Goal: Task Accomplishment & Management: Use online tool/utility

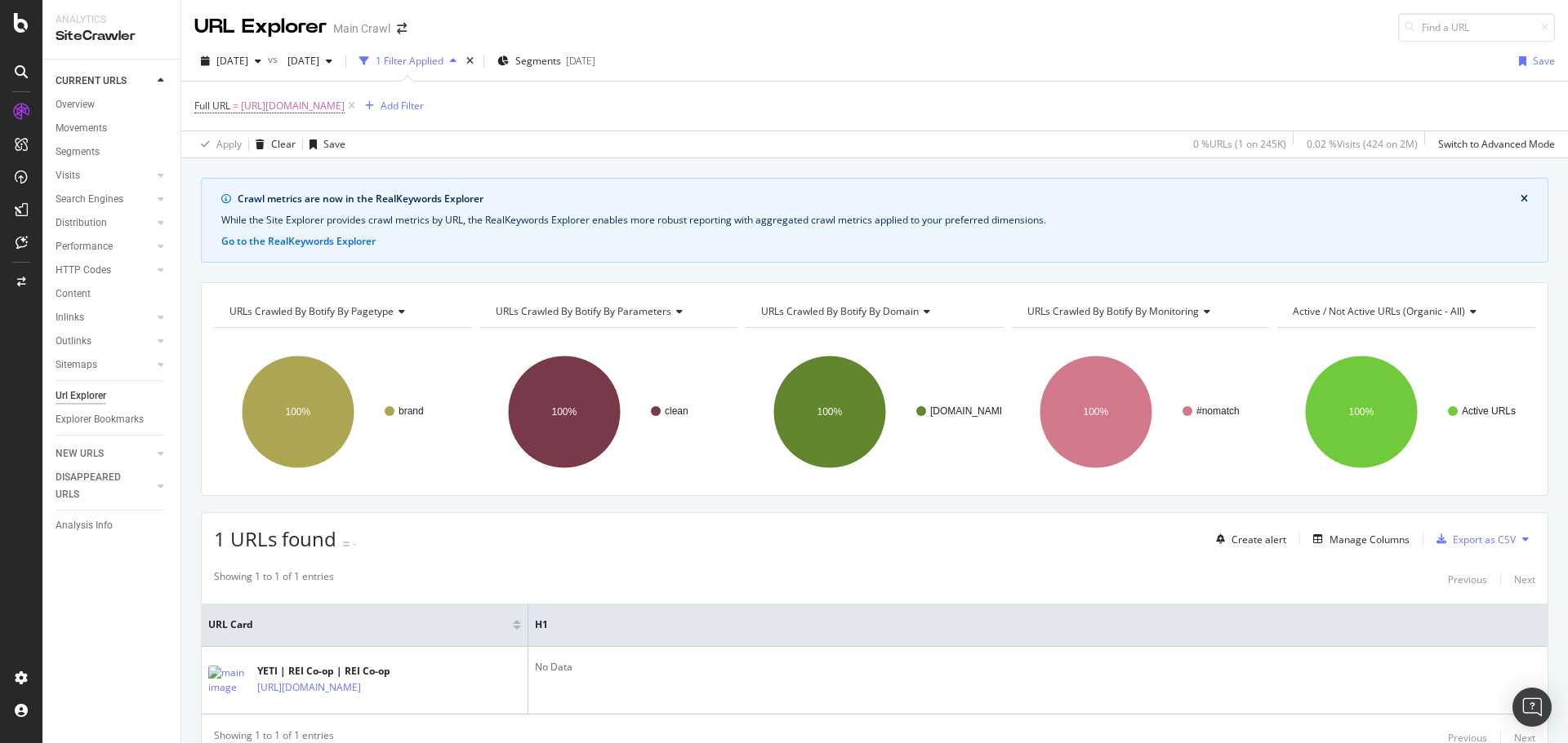
scroll to position [71, 0]
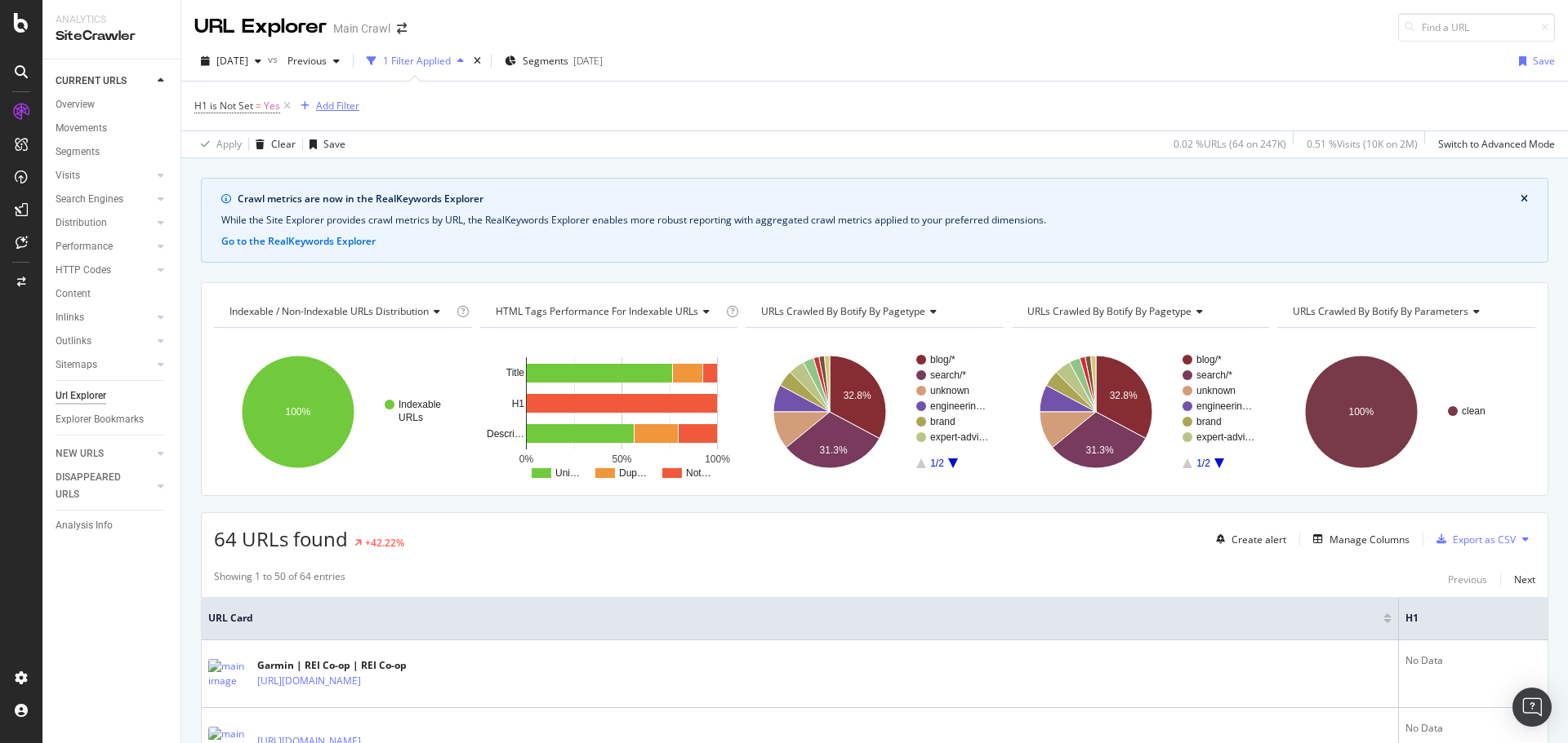
click at [317, 106] on div "Add Filter" at bounding box center [338, 105] width 43 height 14
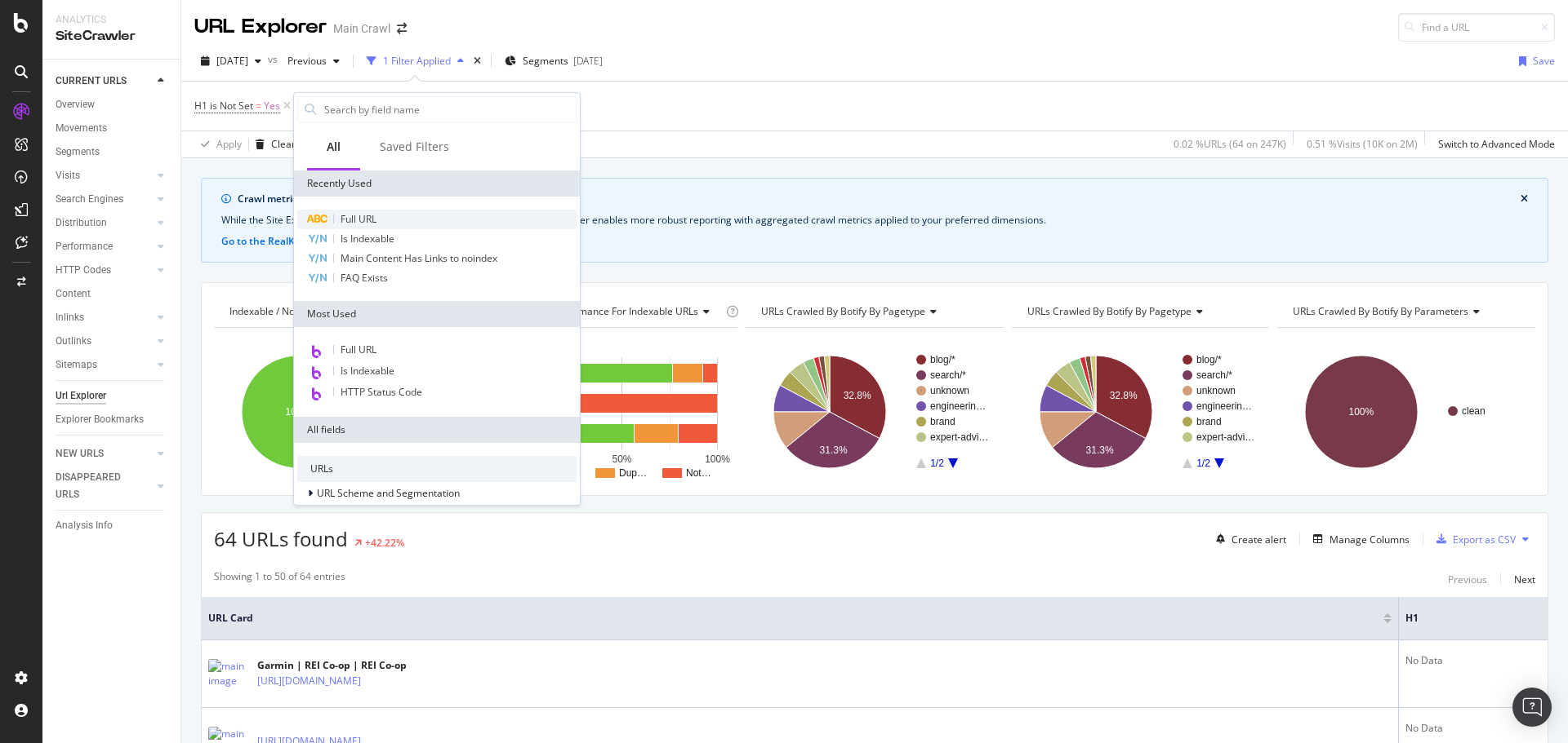
click at [373, 220] on span "Full URL" at bounding box center [358, 219] width 36 height 14
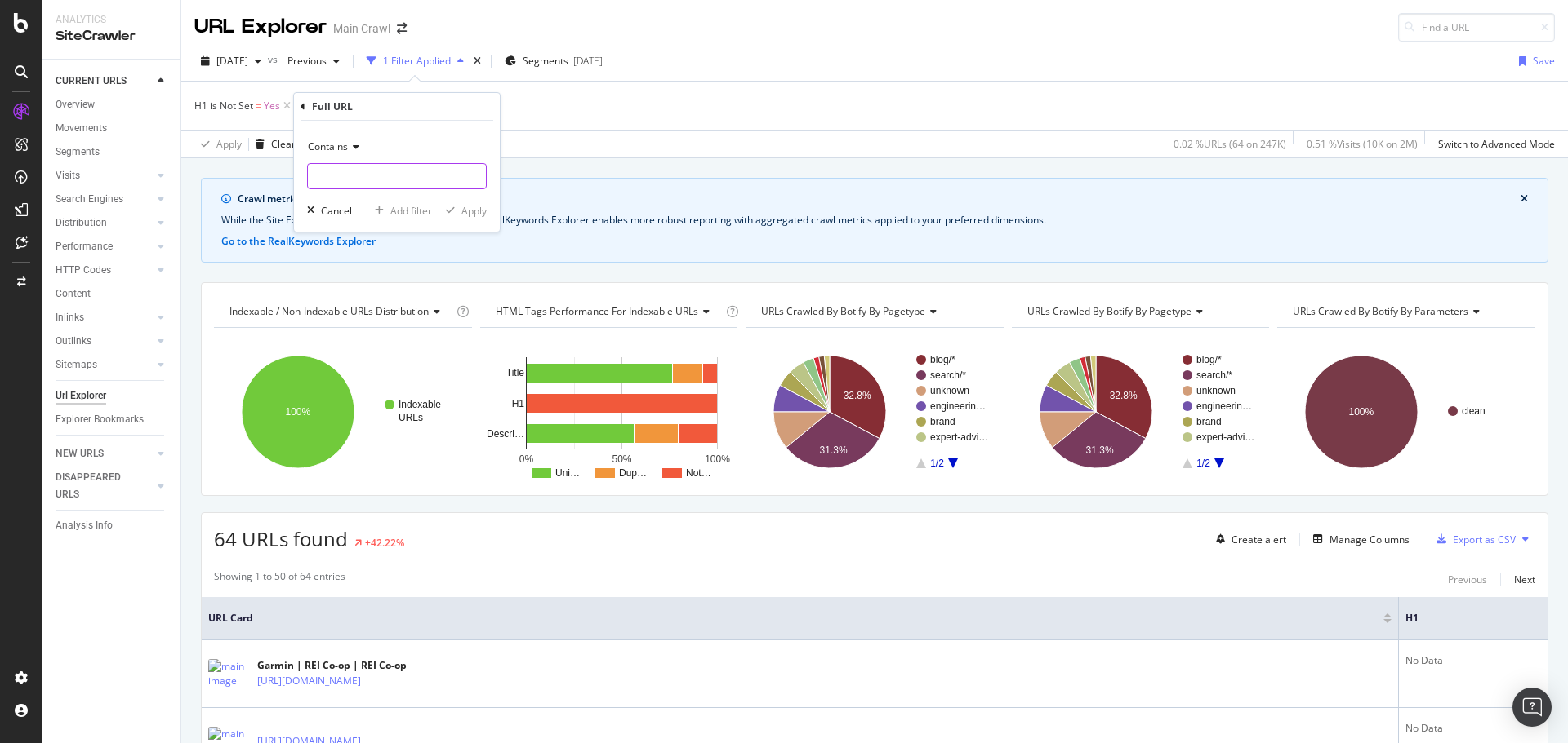
click at [414, 173] on input "text" at bounding box center [397, 176] width 178 height 26
type input "/b"
click at [460, 211] on div "Apply" at bounding box center [463, 210] width 47 height 15
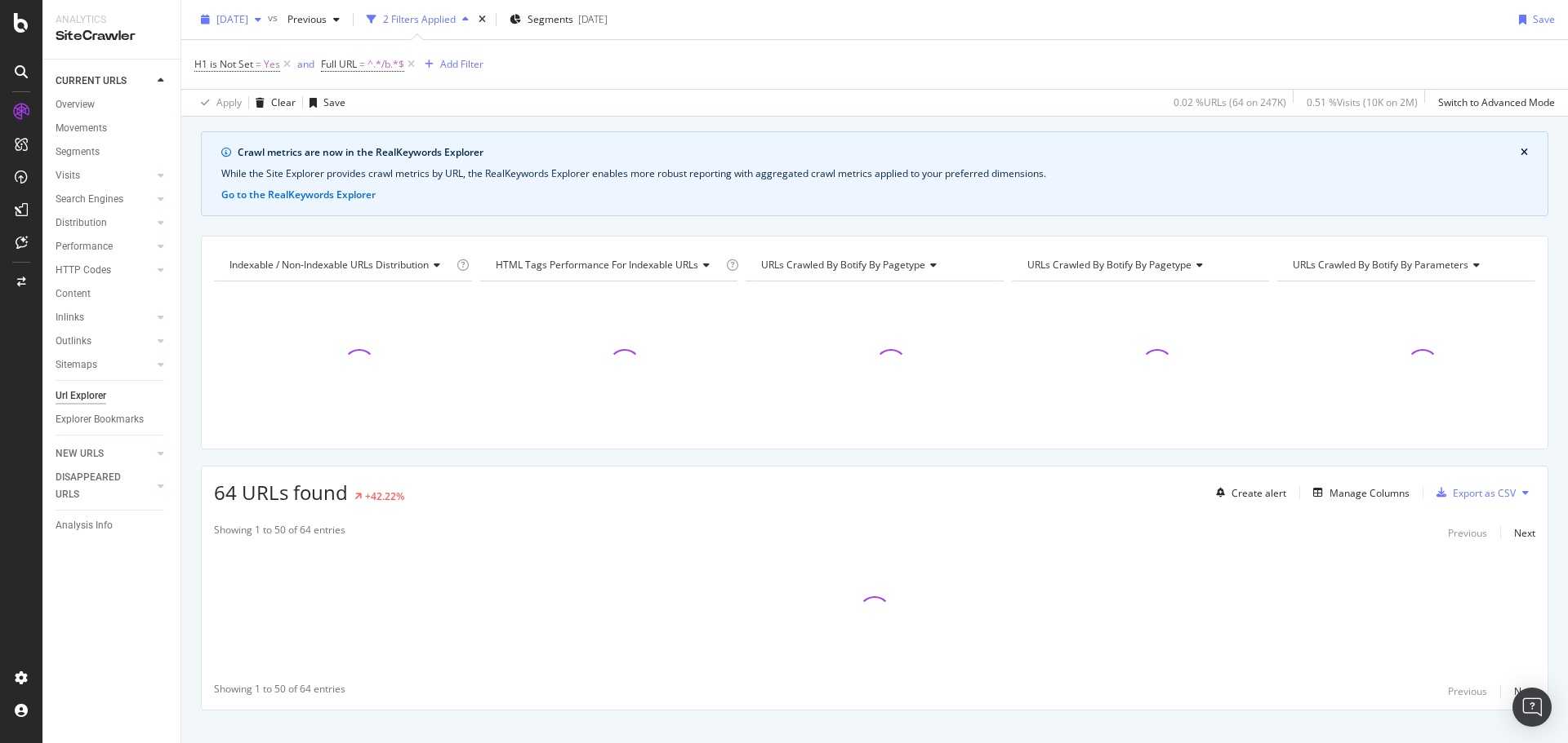
scroll to position [71, 0]
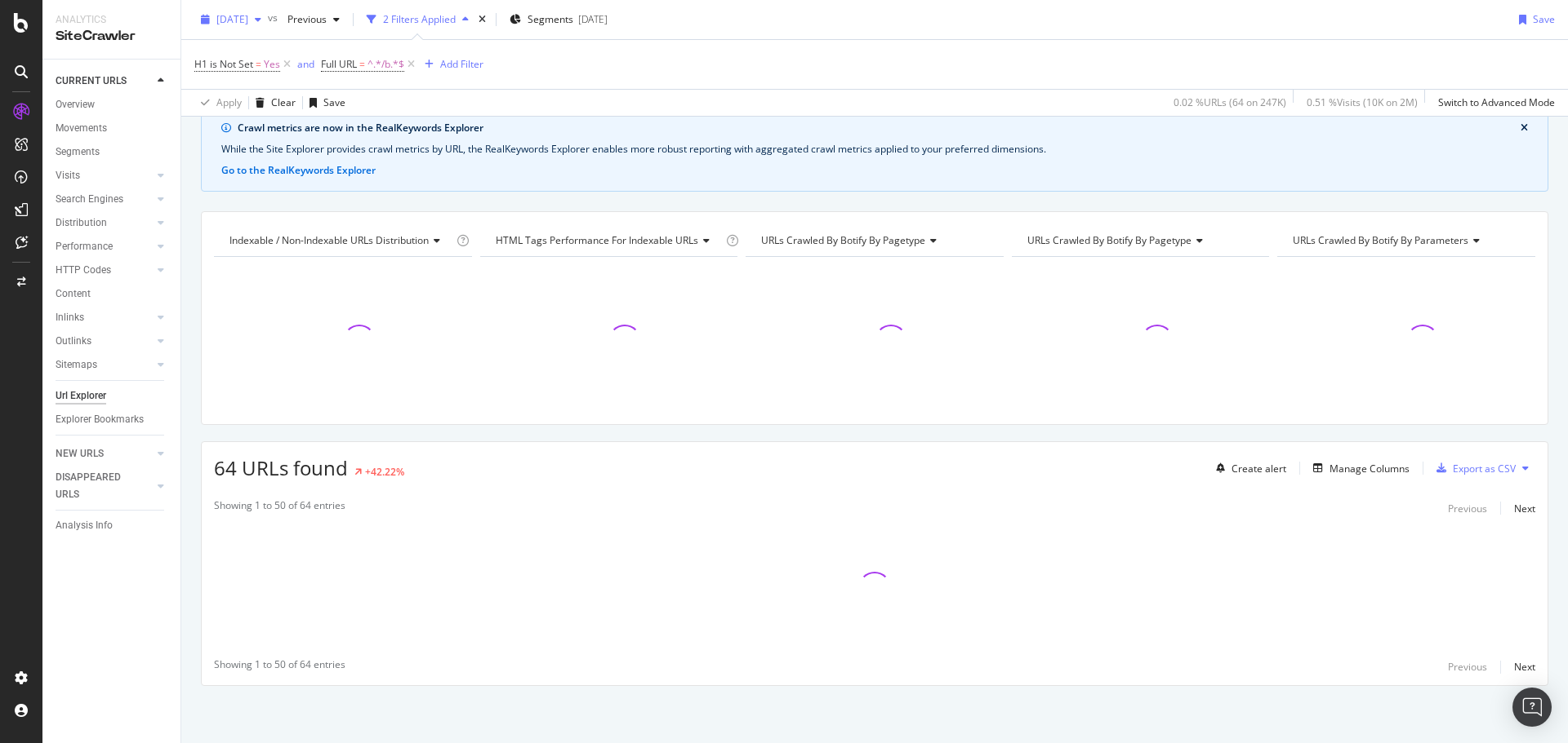
click at [248, 16] on span "[DATE]" at bounding box center [232, 19] width 32 height 14
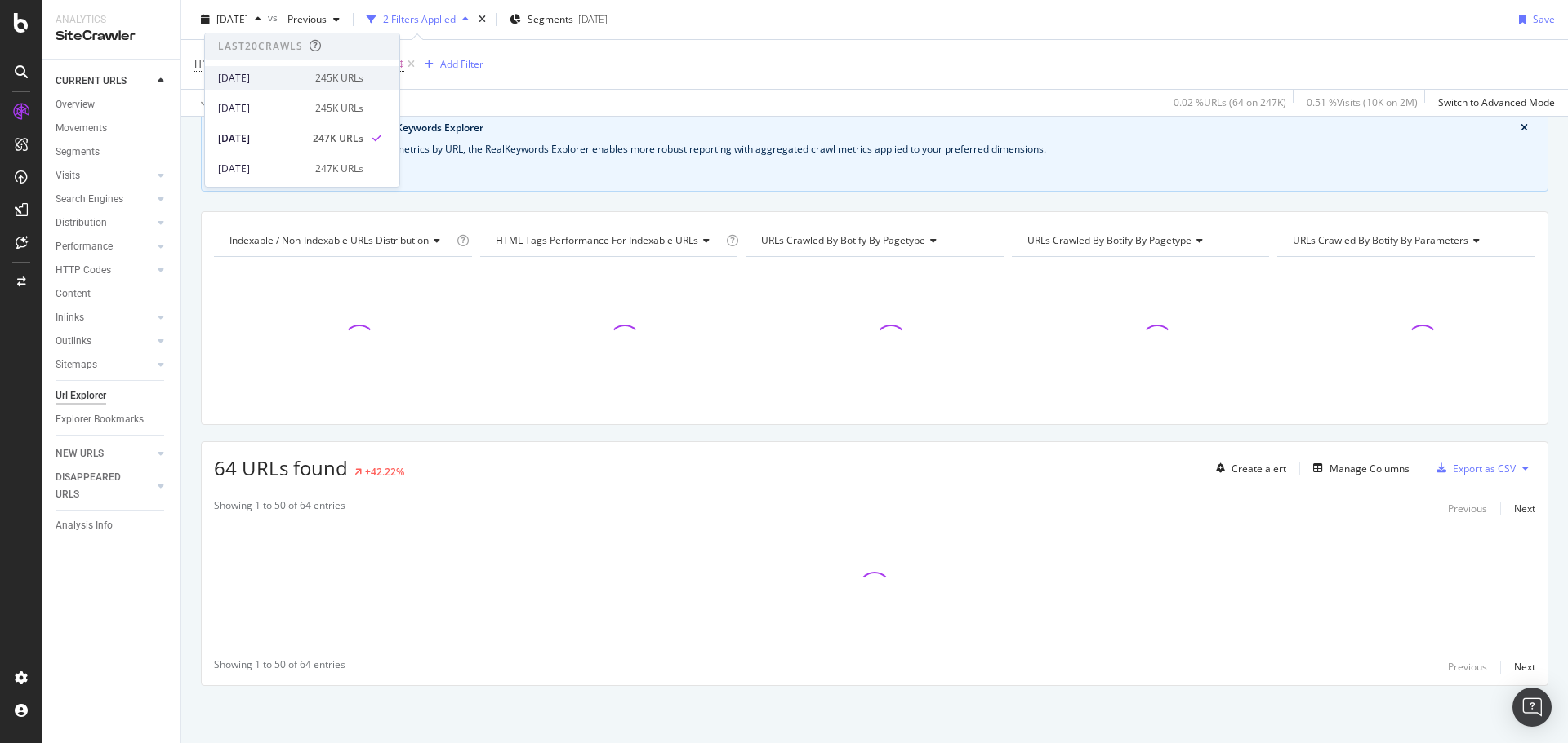
click at [267, 85] on div "[DATE] 245K URLs" at bounding box center [301, 78] width 194 height 23
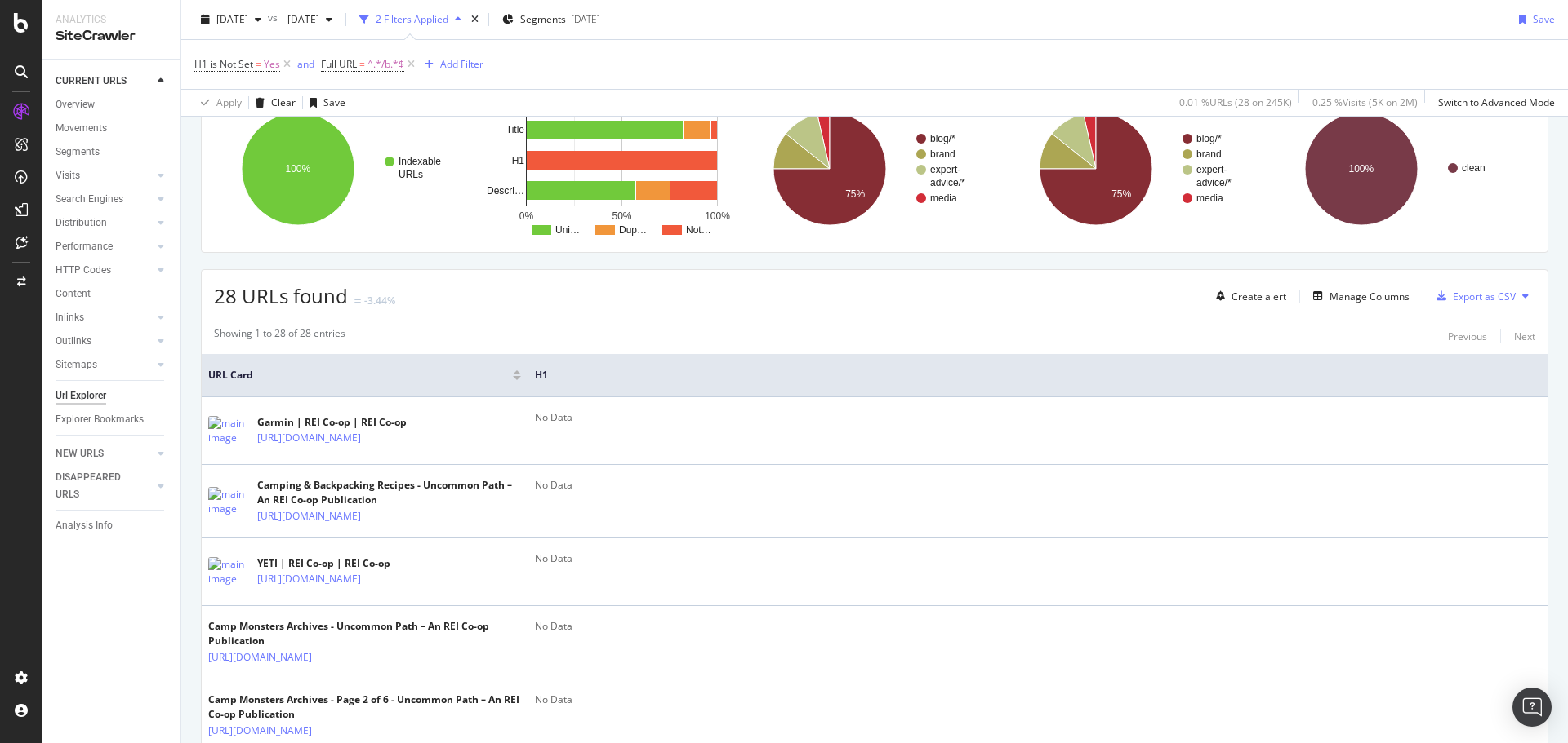
scroll to position [245, 0]
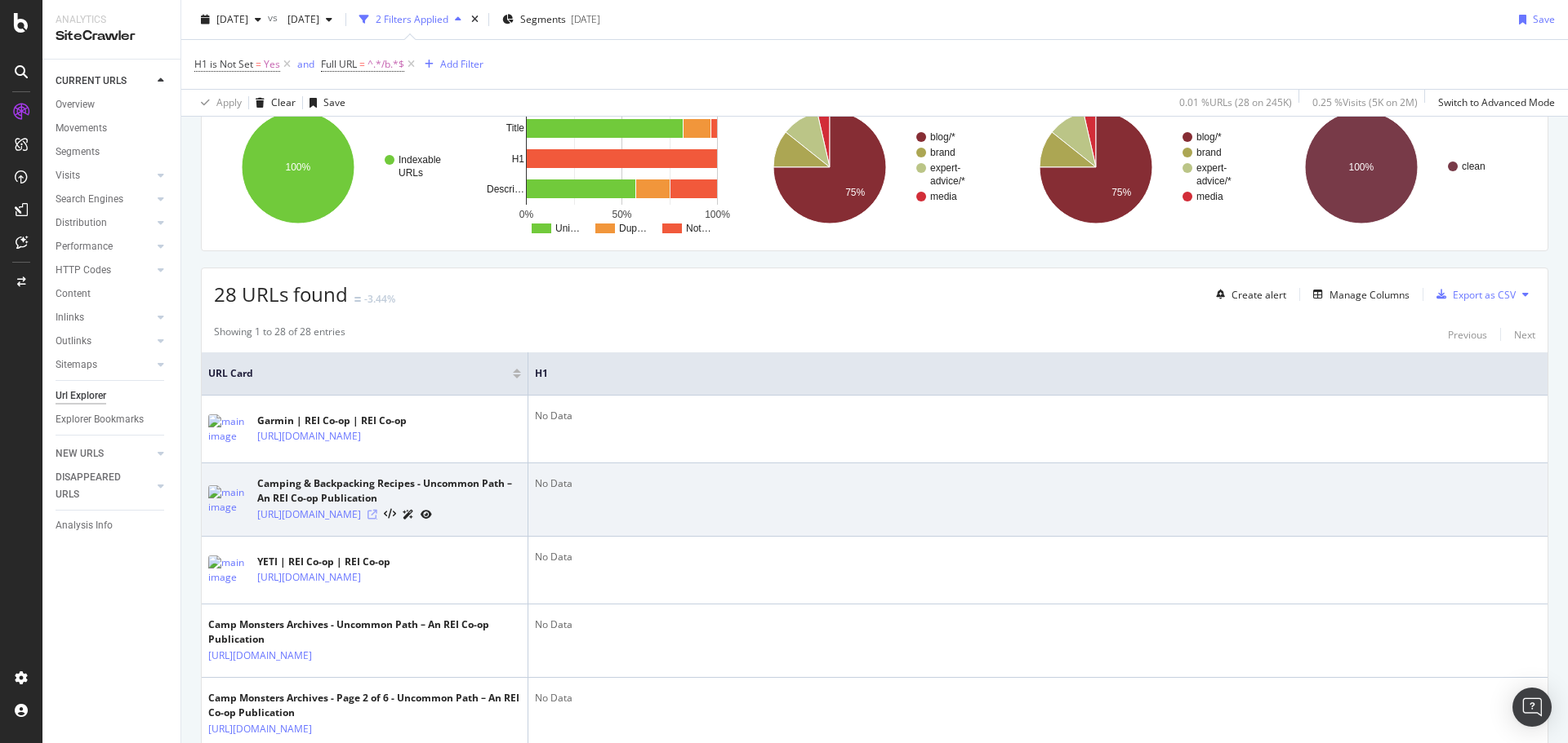
click at [377, 516] on icon at bounding box center [372, 514] width 9 height 9
click at [377, 512] on icon at bounding box center [372, 514] width 9 height 9
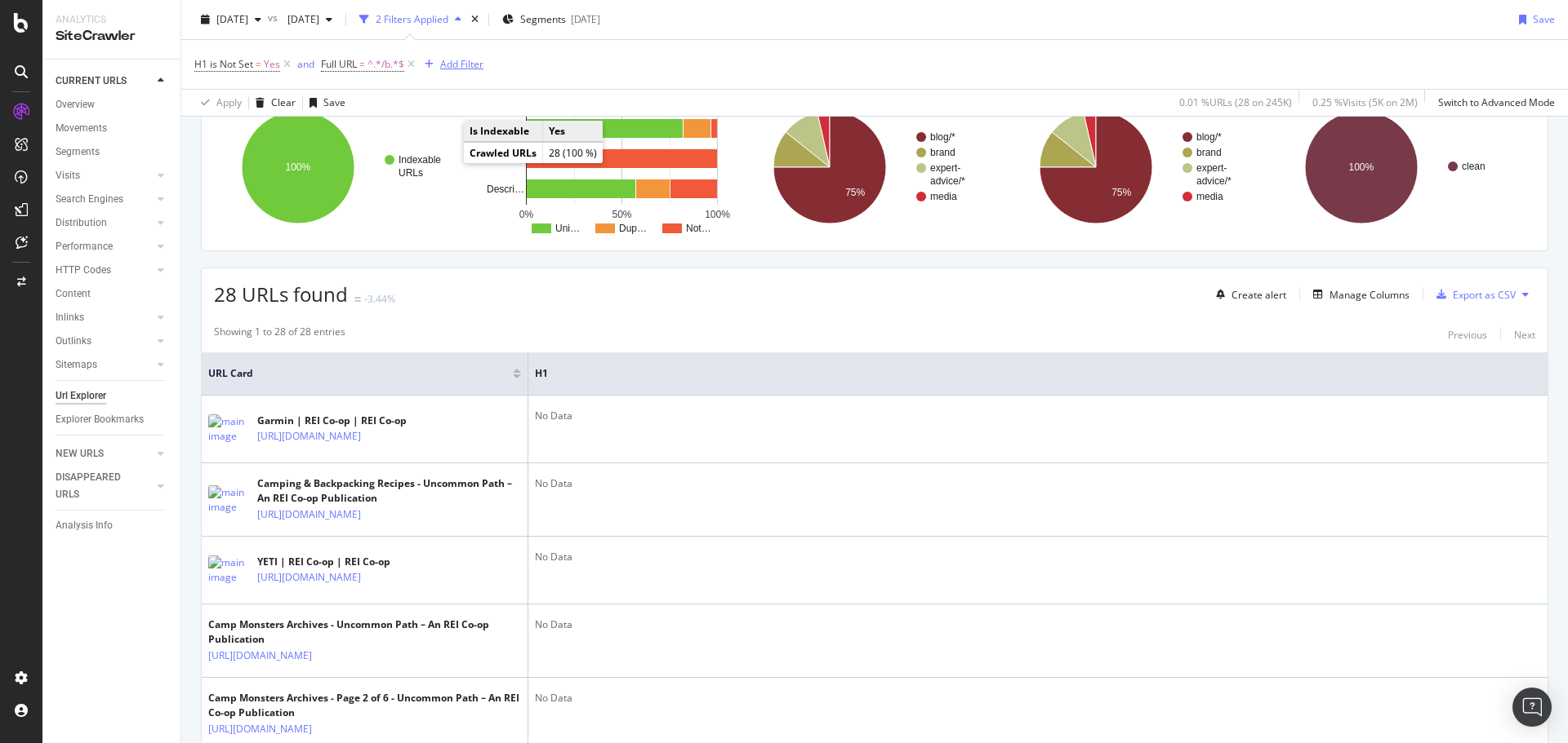
click at [436, 64] on div "button" at bounding box center [429, 64] width 22 height 9
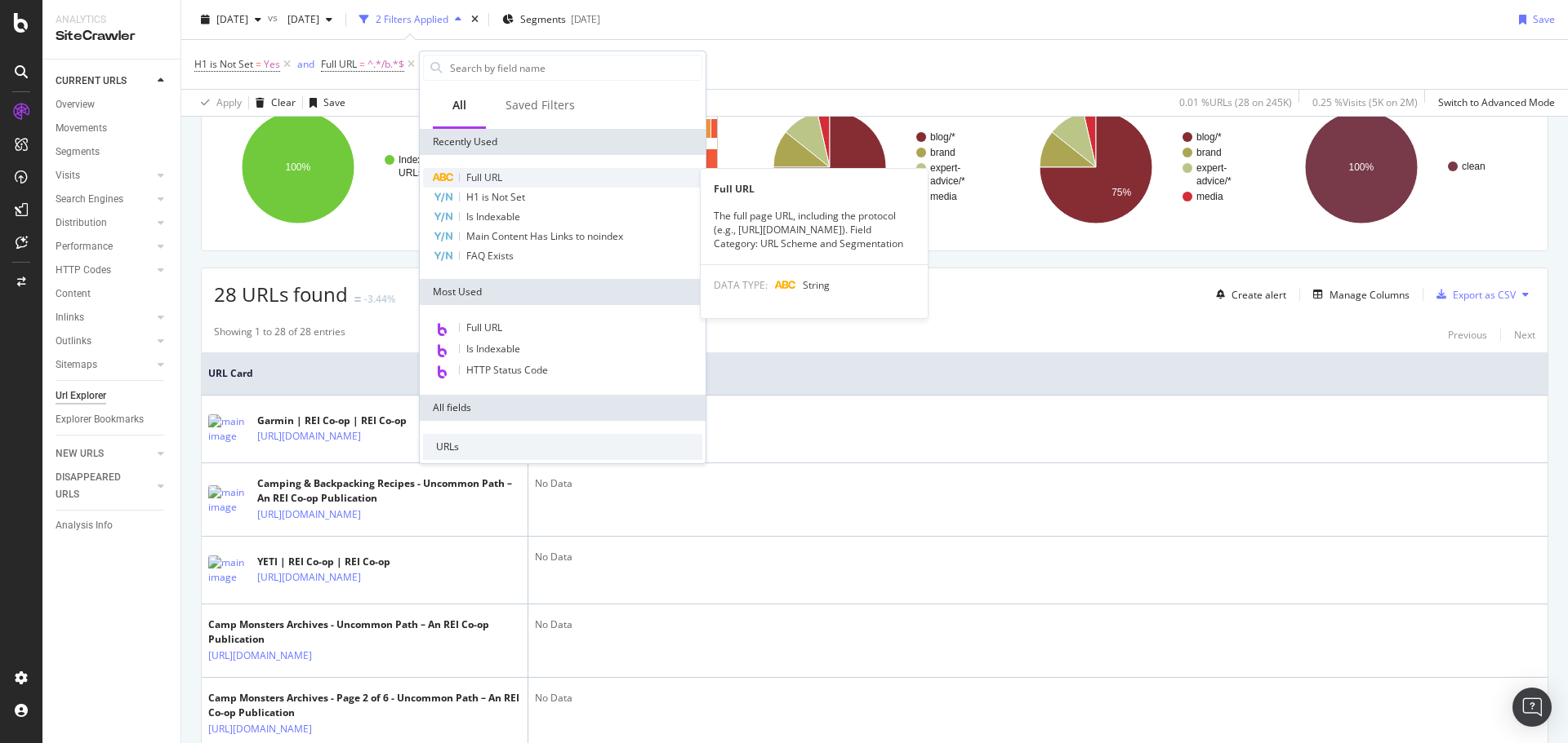
click at [497, 176] on span "Full URL" at bounding box center [484, 178] width 36 height 14
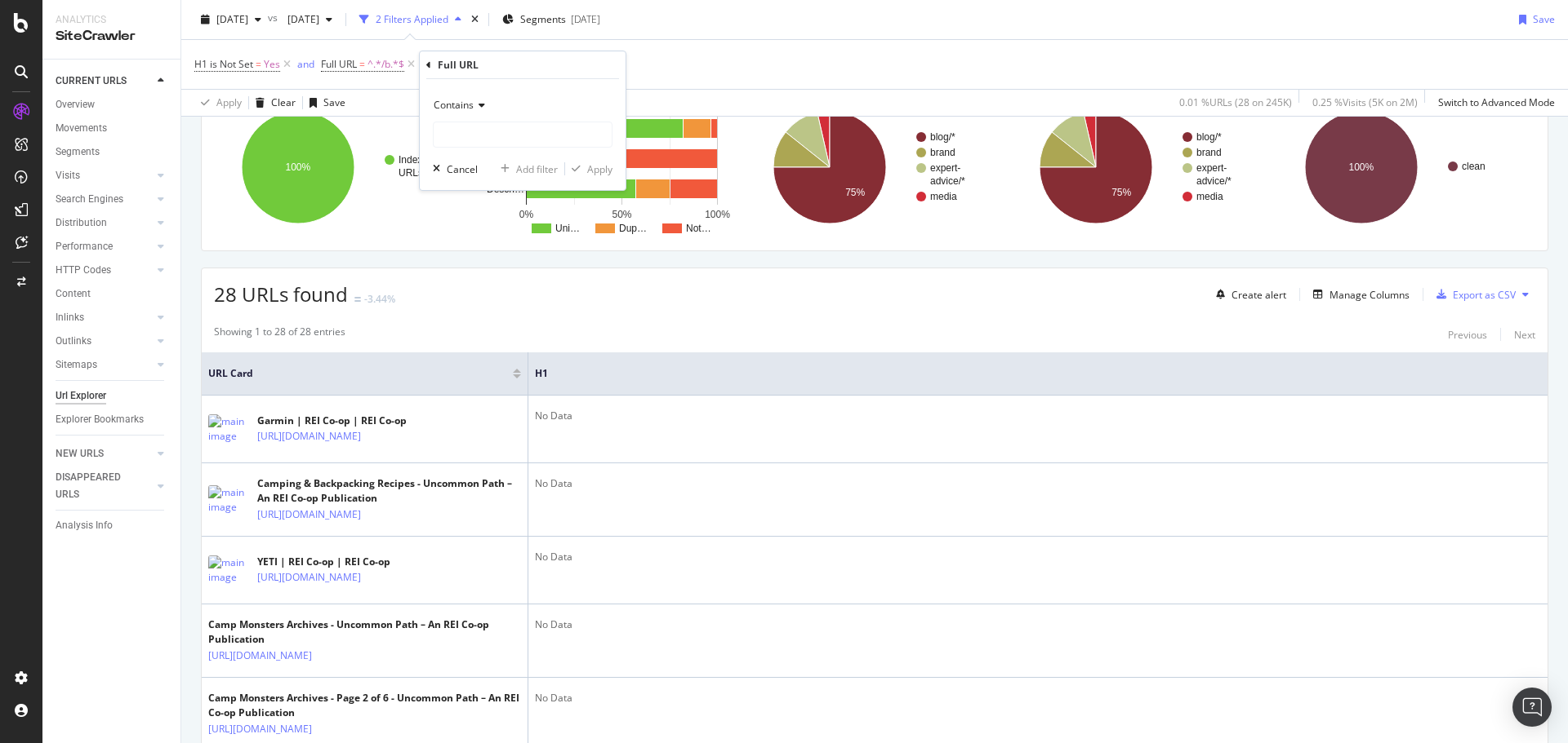
click at [487, 109] on div "Contains" at bounding box center [522, 105] width 180 height 26
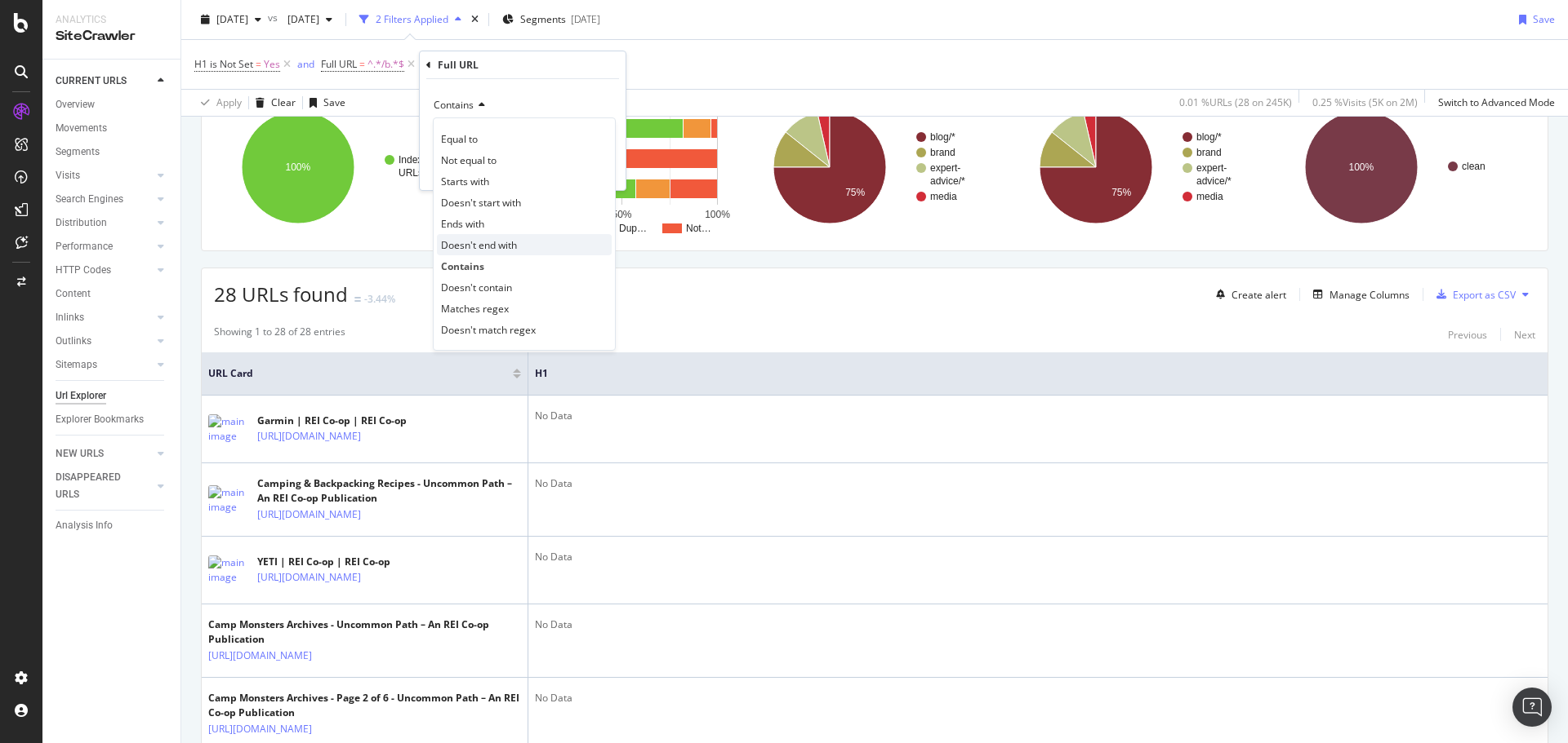
click at [511, 236] on div "Doesn't end with" at bounding box center [524, 244] width 174 height 22
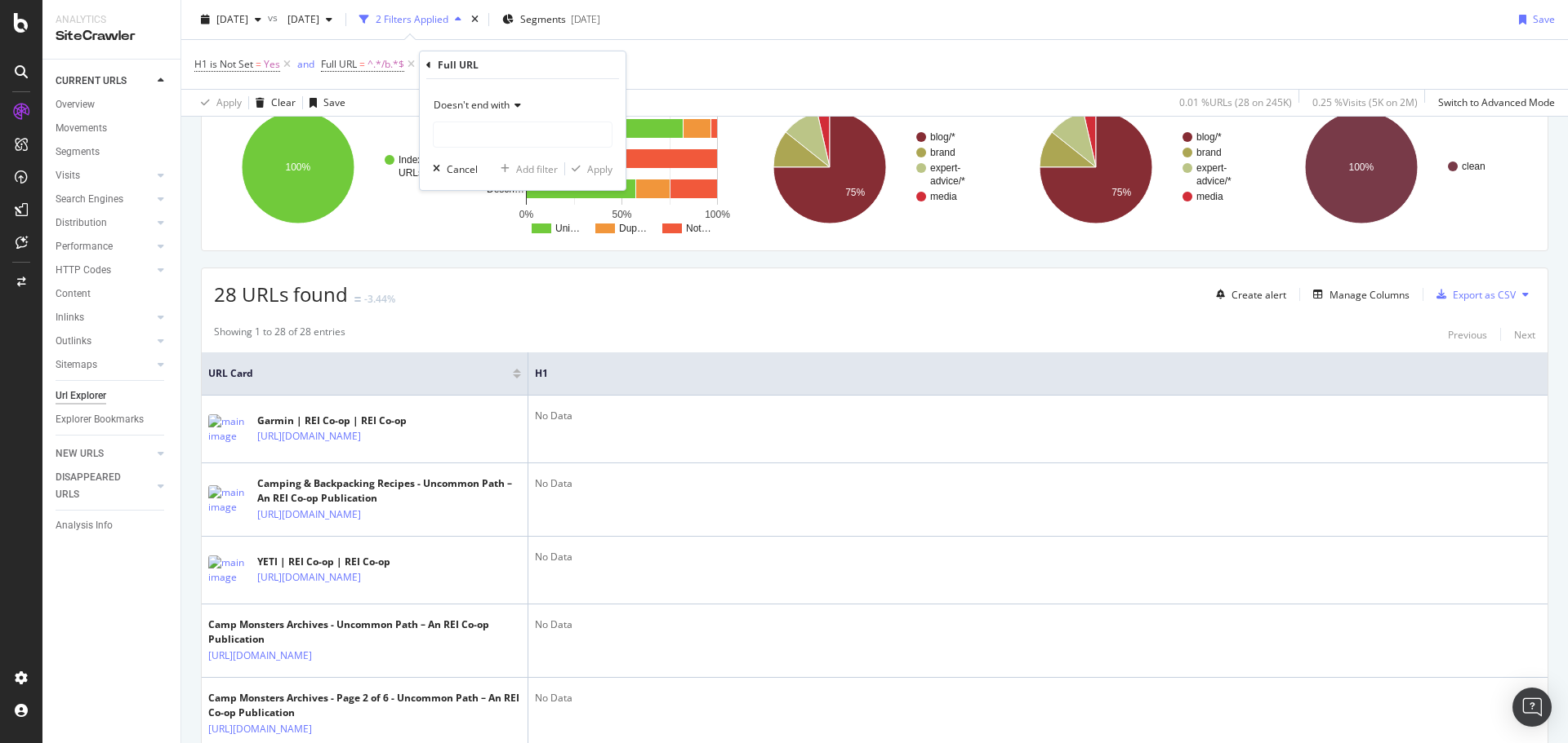
click at [496, 111] on span "Doesn't end with" at bounding box center [471, 104] width 76 height 14
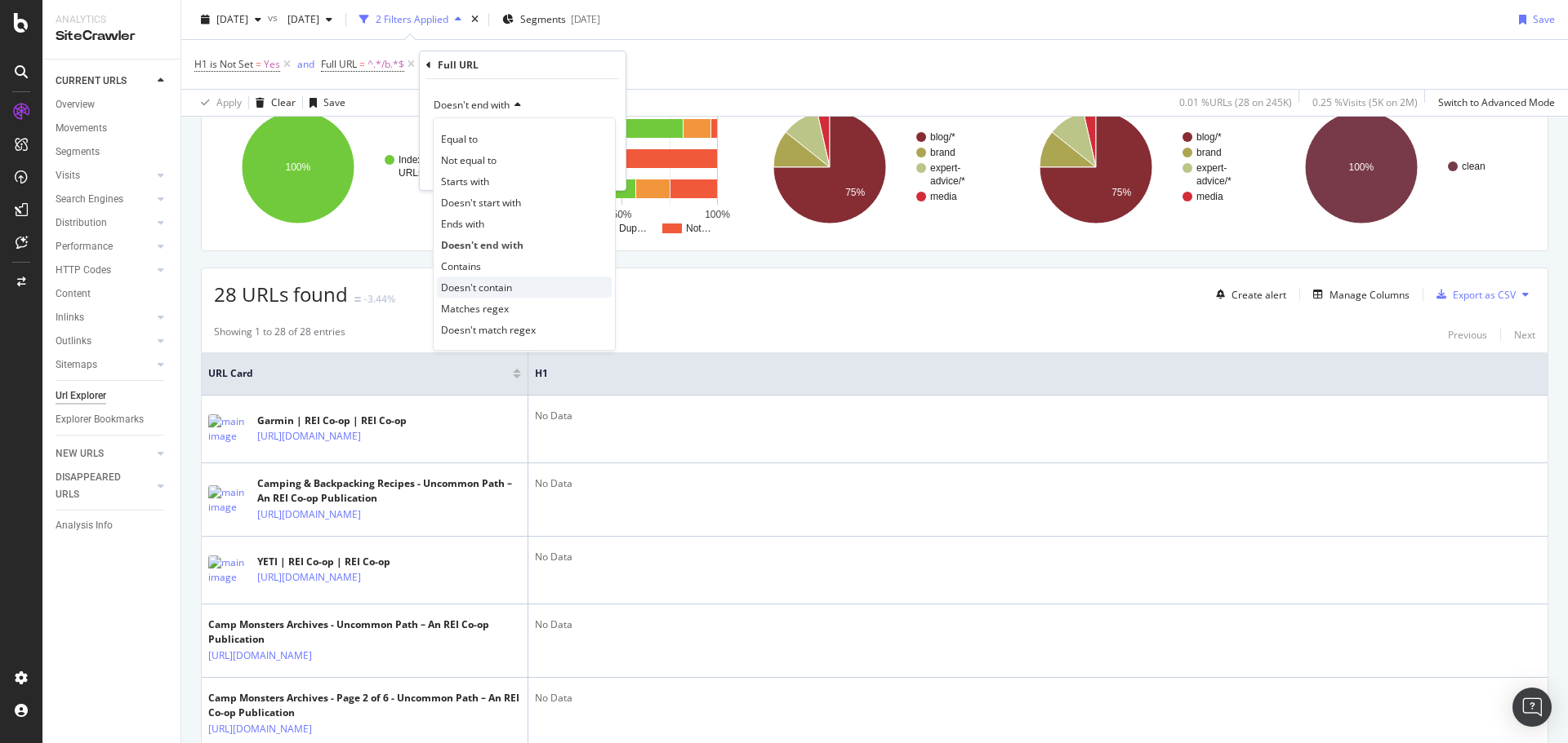
click at [486, 293] on span "Doesn't contain" at bounding box center [477, 287] width 71 height 14
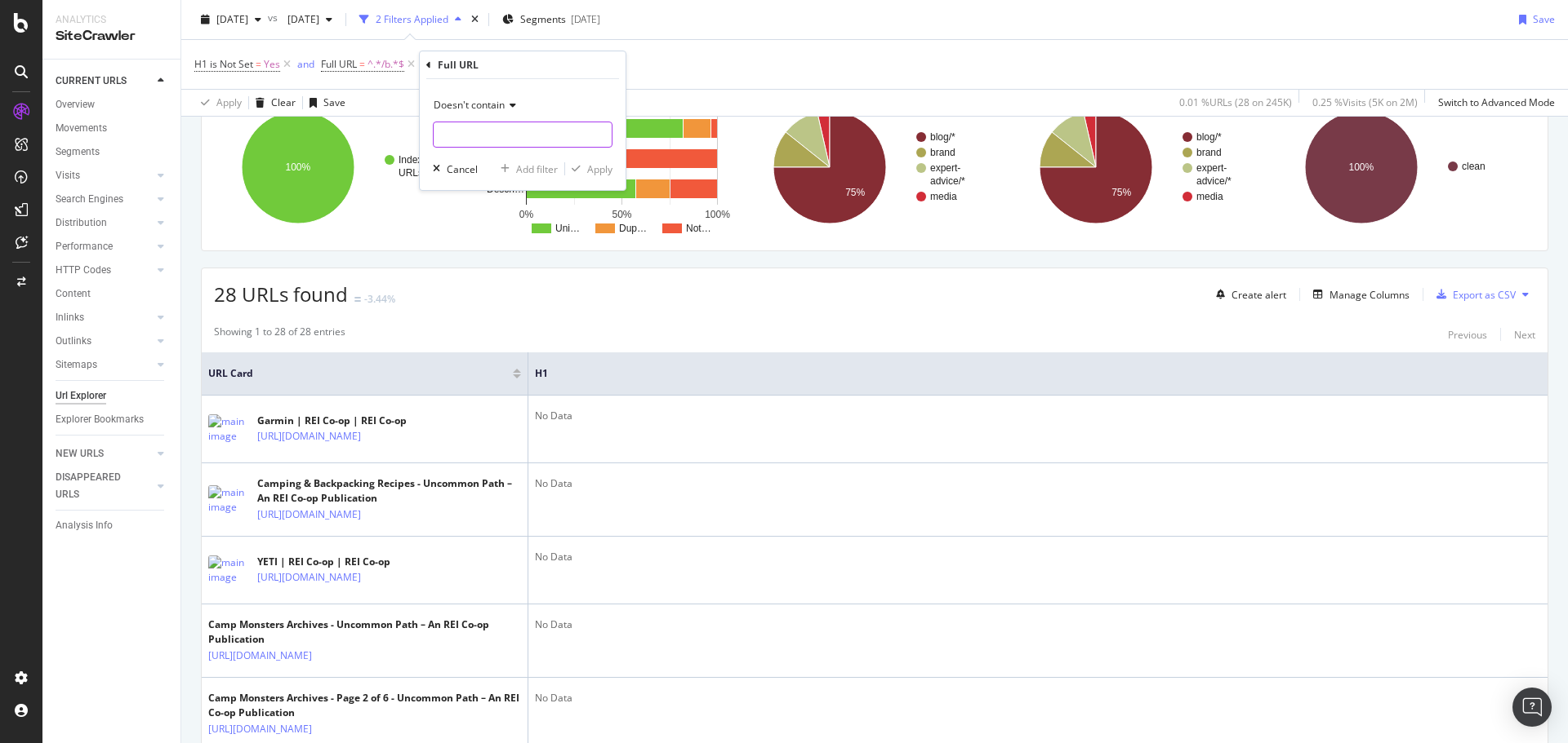
click at [480, 142] on input "text" at bounding box center [522, 135] width 178 height 26
type input "/blog/recipes"
click at [615, 172] on div "Doesn't contain /blog/recipes Cancel Add filter Apply" at bounding box center [522, 135] width 205 height 111
click at [594, 169] on div "Apply" at bounding box center [599, 169] width 25 height 14
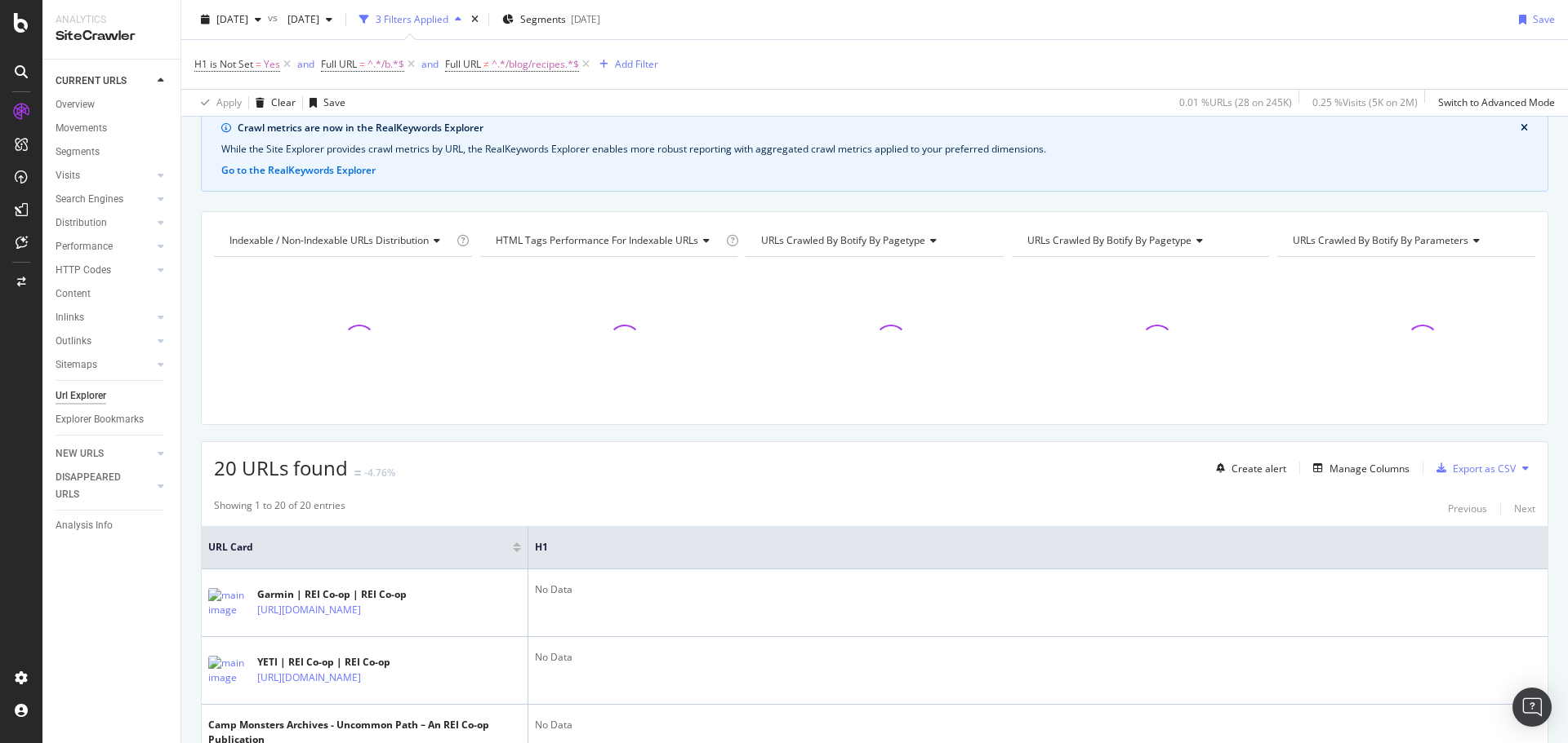
scroll to position [245, 0]
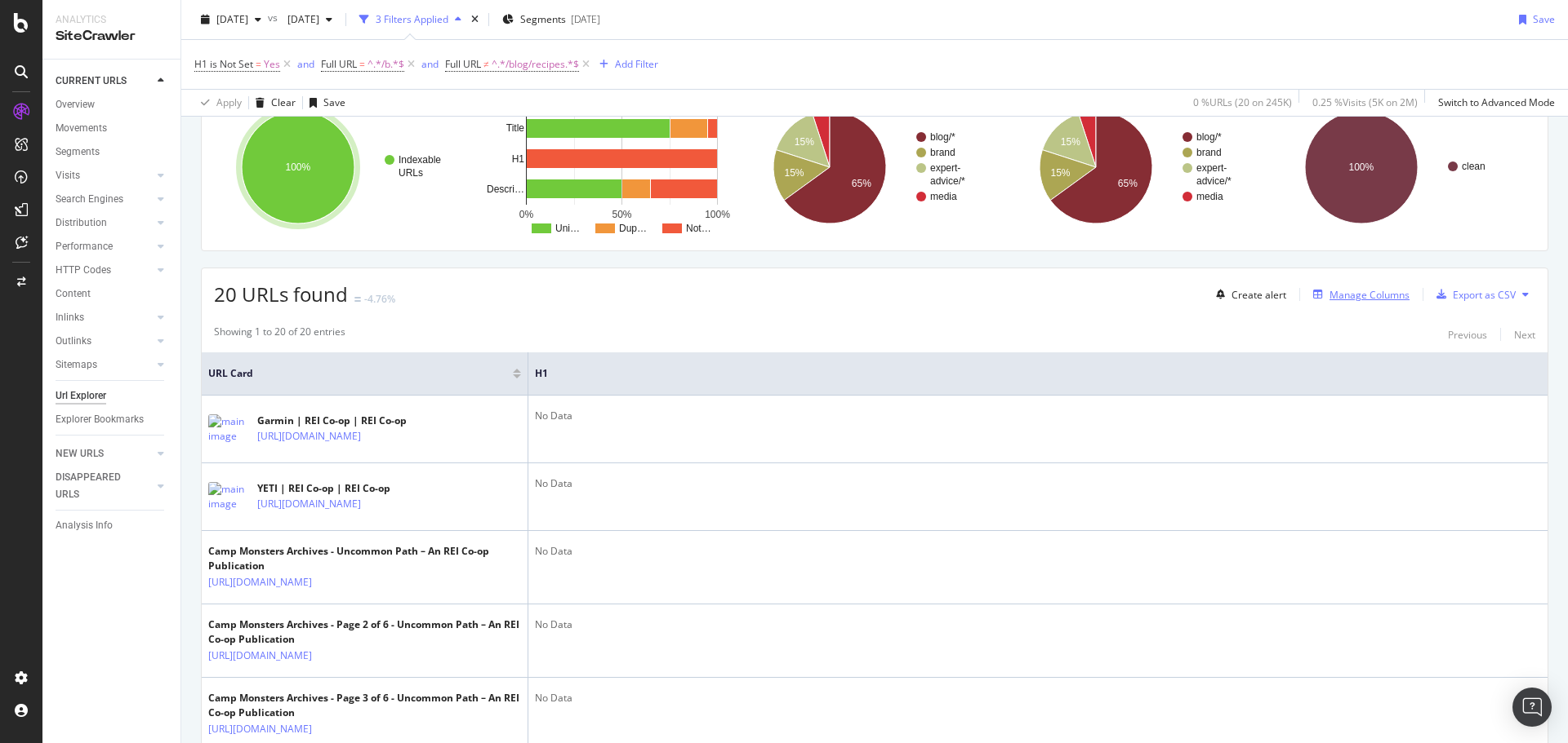
click at [1313, 290] on icon "button" at bounding box center [1318, 294] width 9 height 9
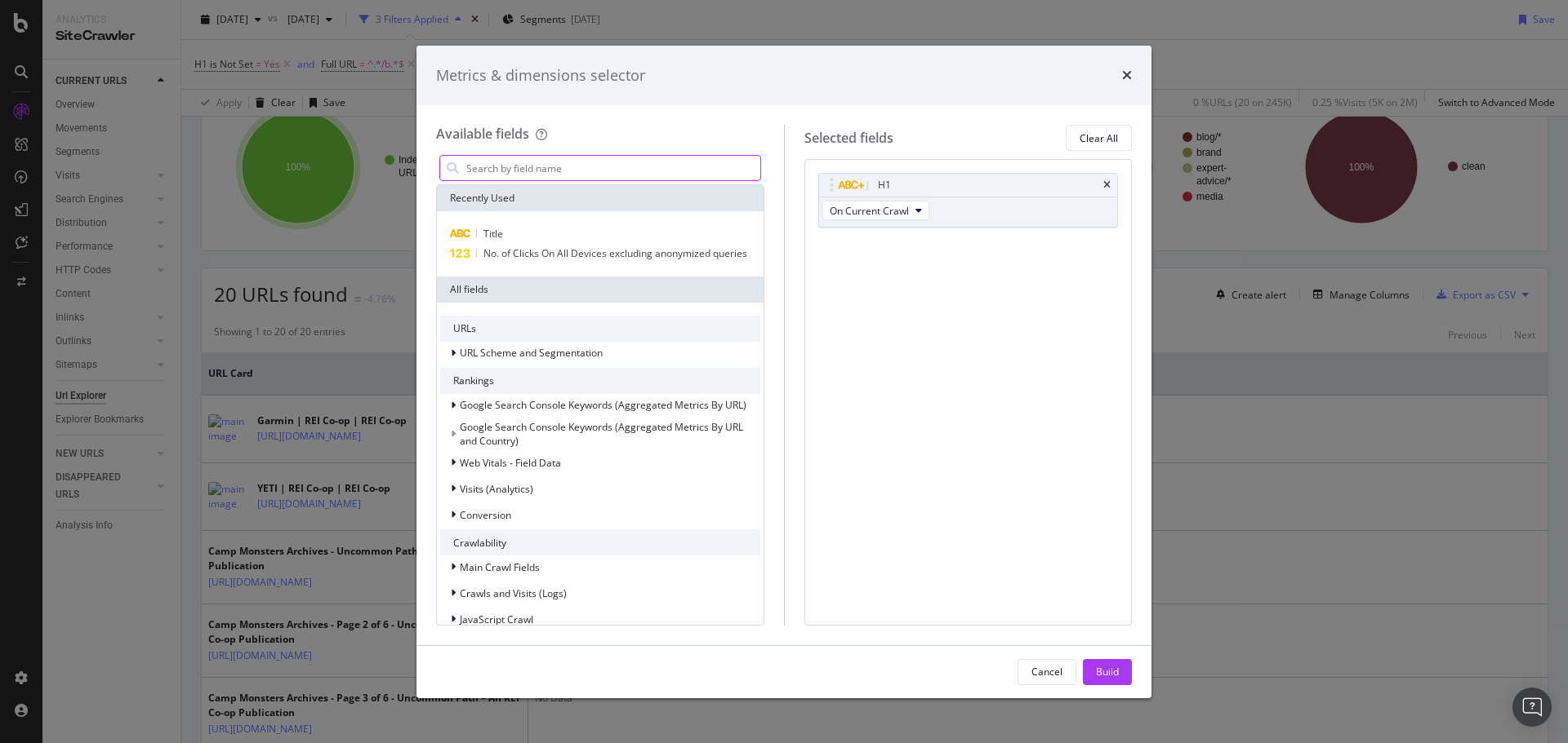
click at [557, 168] on input "modal" at bounding box center [612, 168] width 295 height 24
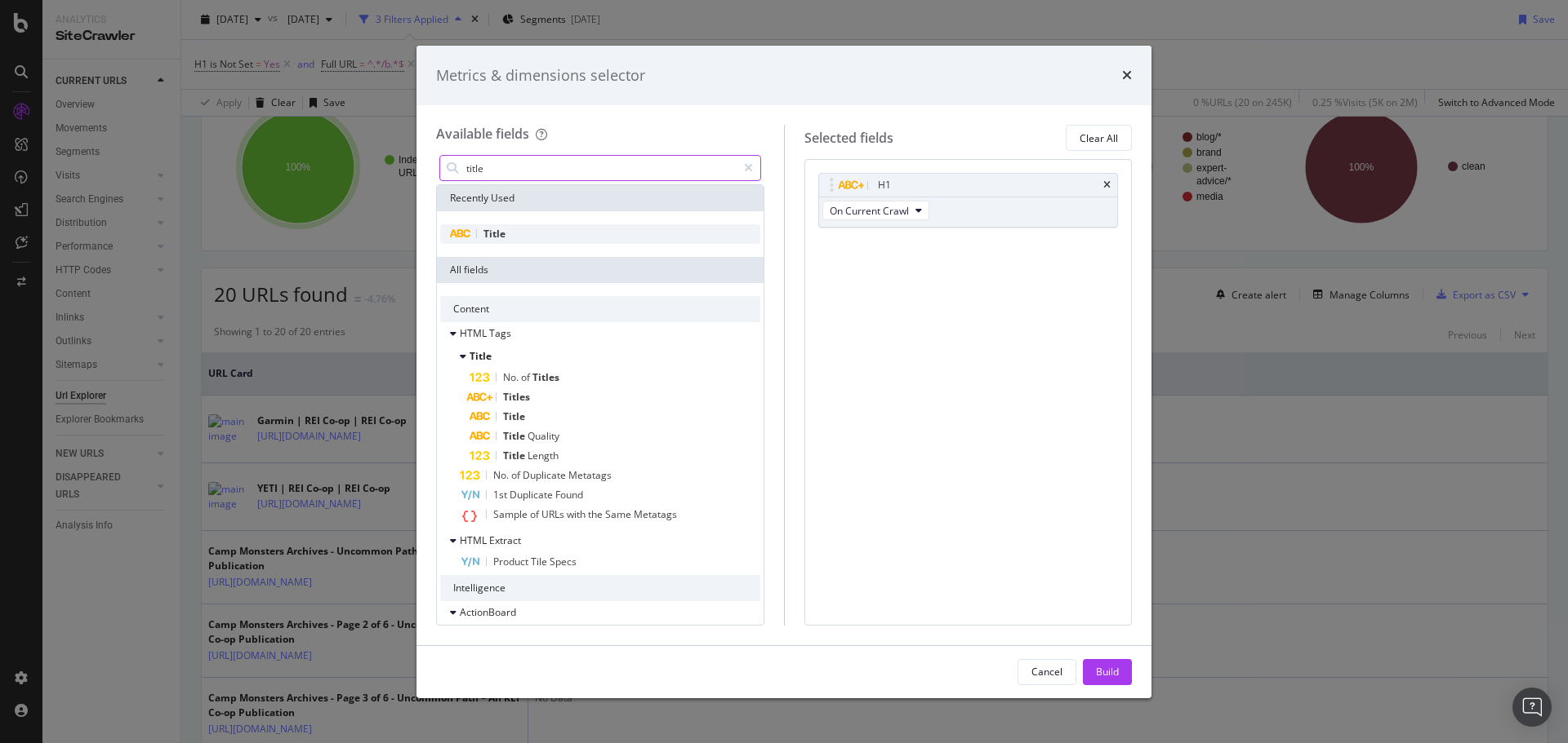
type input "title"
click at [547, 220] on div "Title" at bounding box center [600, 234] width 326 height 46
click at [540, 232] on div "Title" at bounding box center [600, 234] width 320 height 20
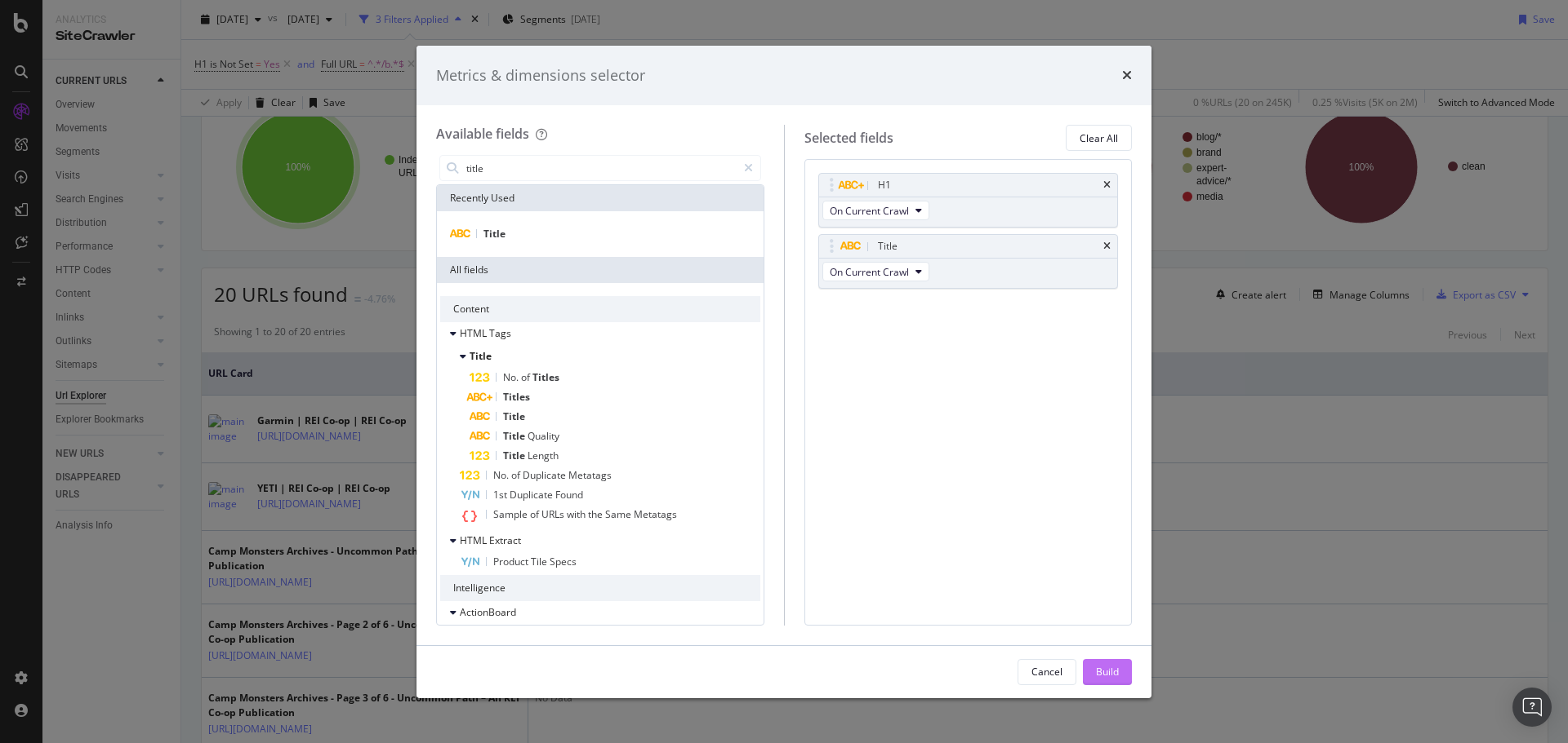
click at [1096, 666] on div "Build" at bounding box center [1107, 672] width 22 height 14
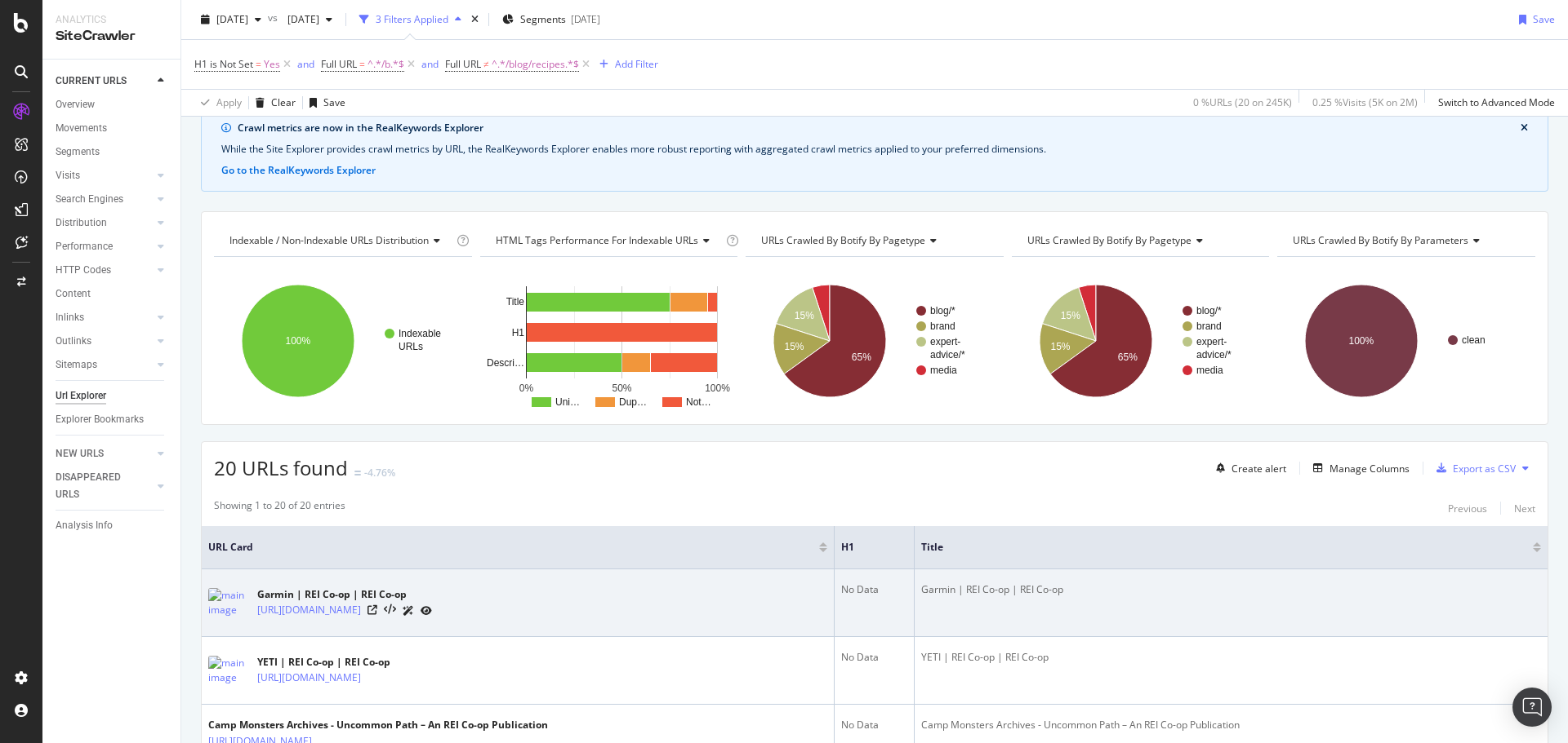
scroll to position [153, 0]
